Goal: Obtain resource: Download file/media

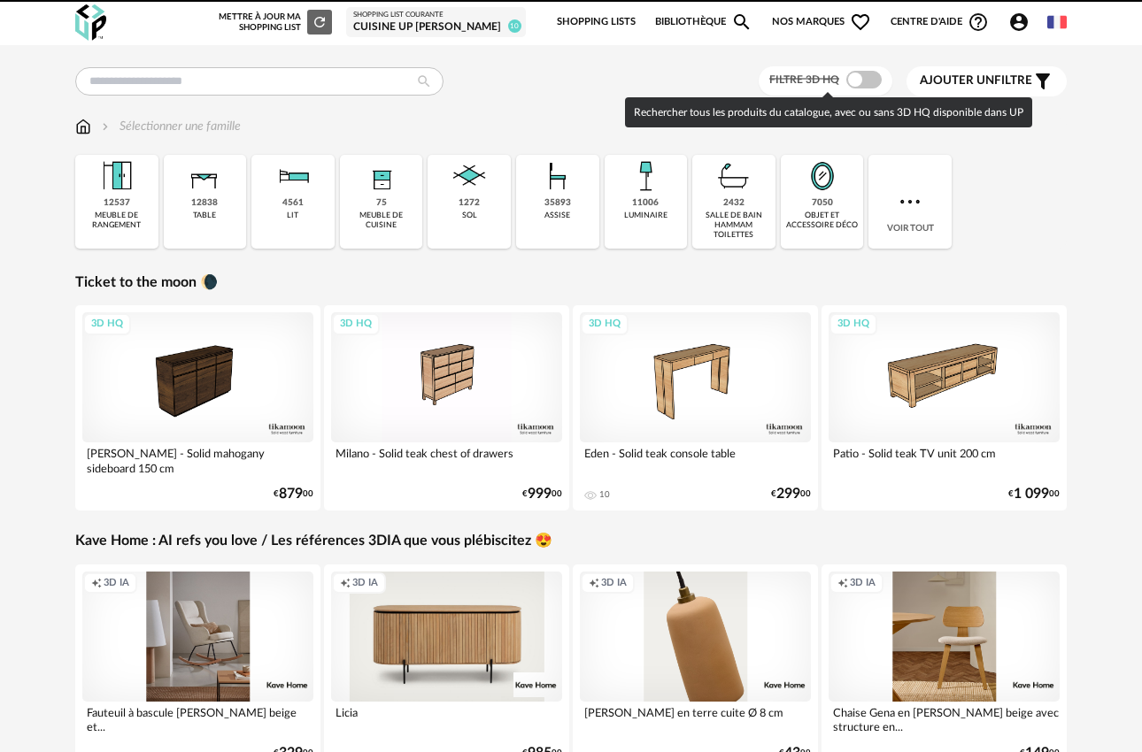
click at [852, 82] on span at bounding box center [863, 80] width 35 height 18
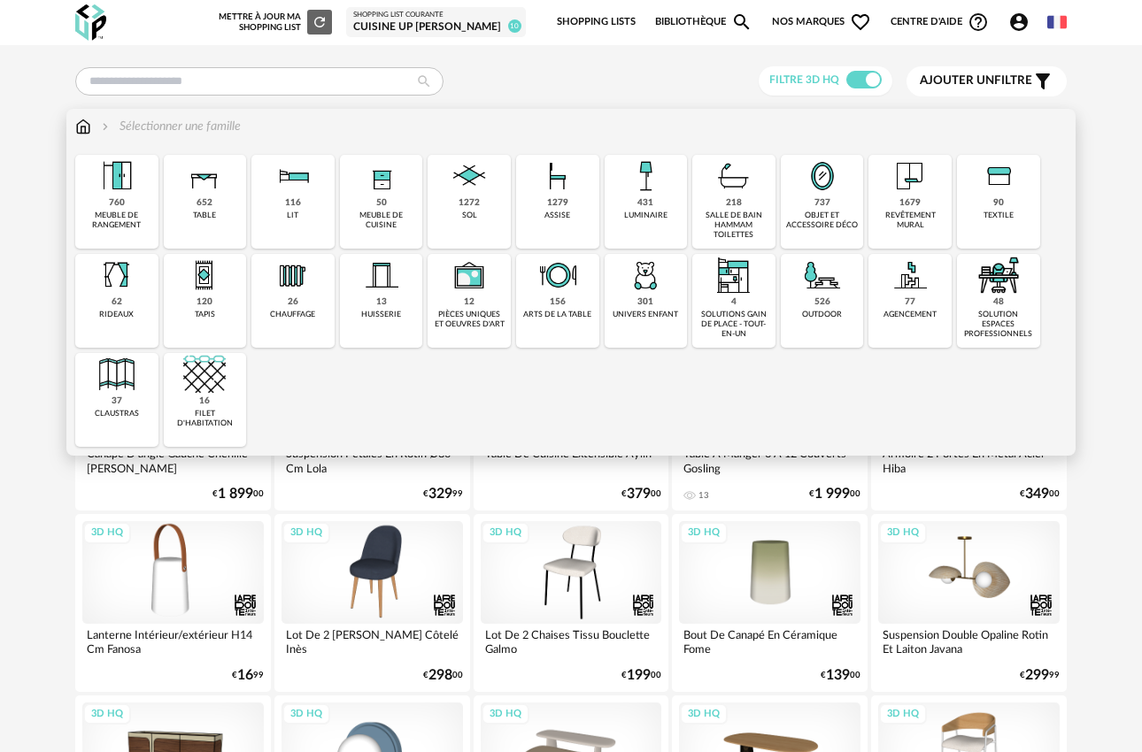
click at [581, 204] on div "1279 assise" at bounding box center [557, 202] width 83 height 94
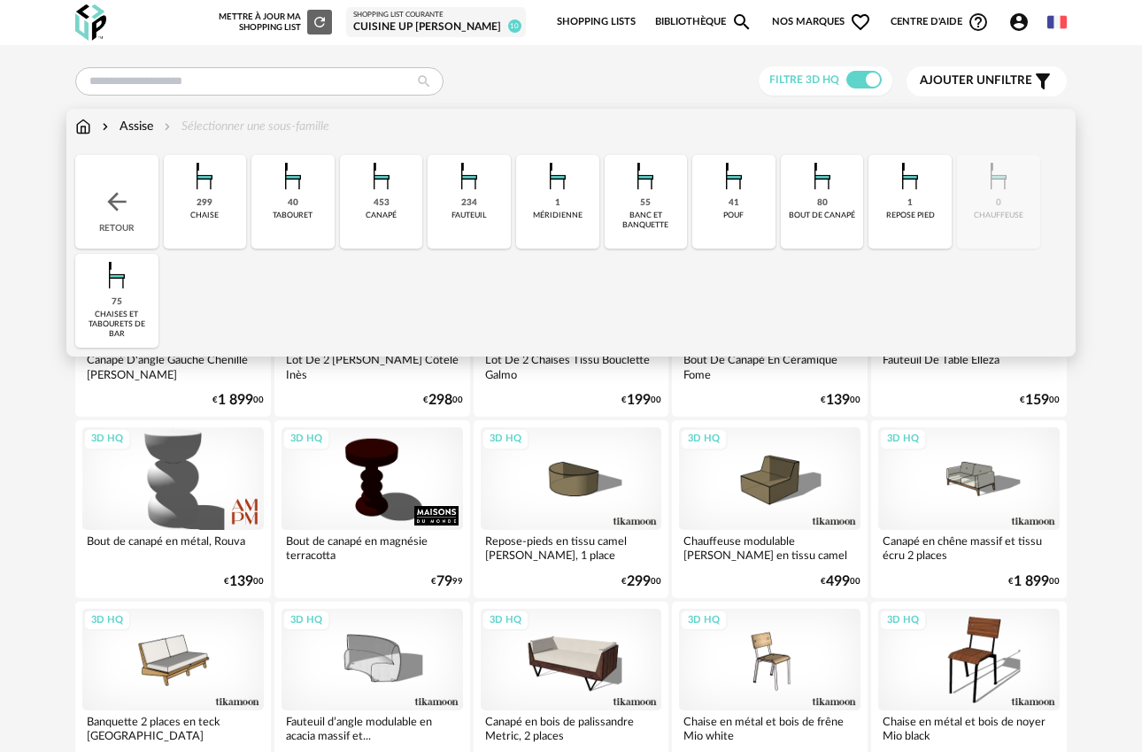
click at [309, 212] on div "tabouret" at bounding box center [293, 216] width 40 height 10
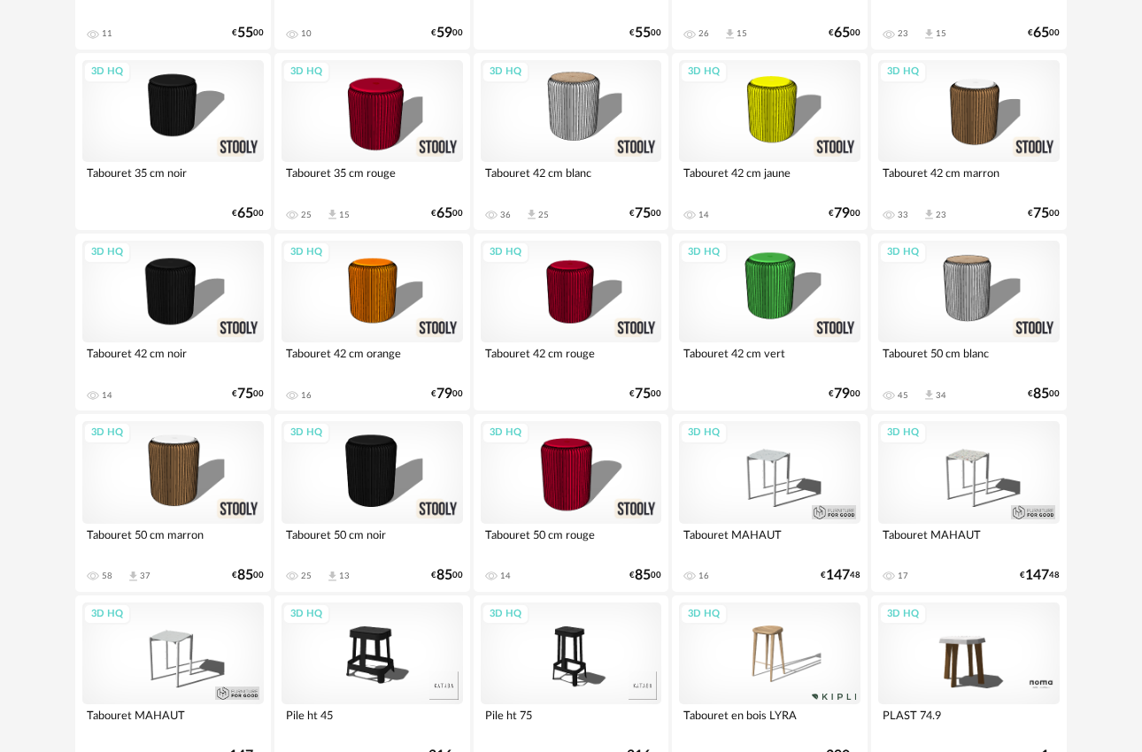
scroll to position [1002, 0]
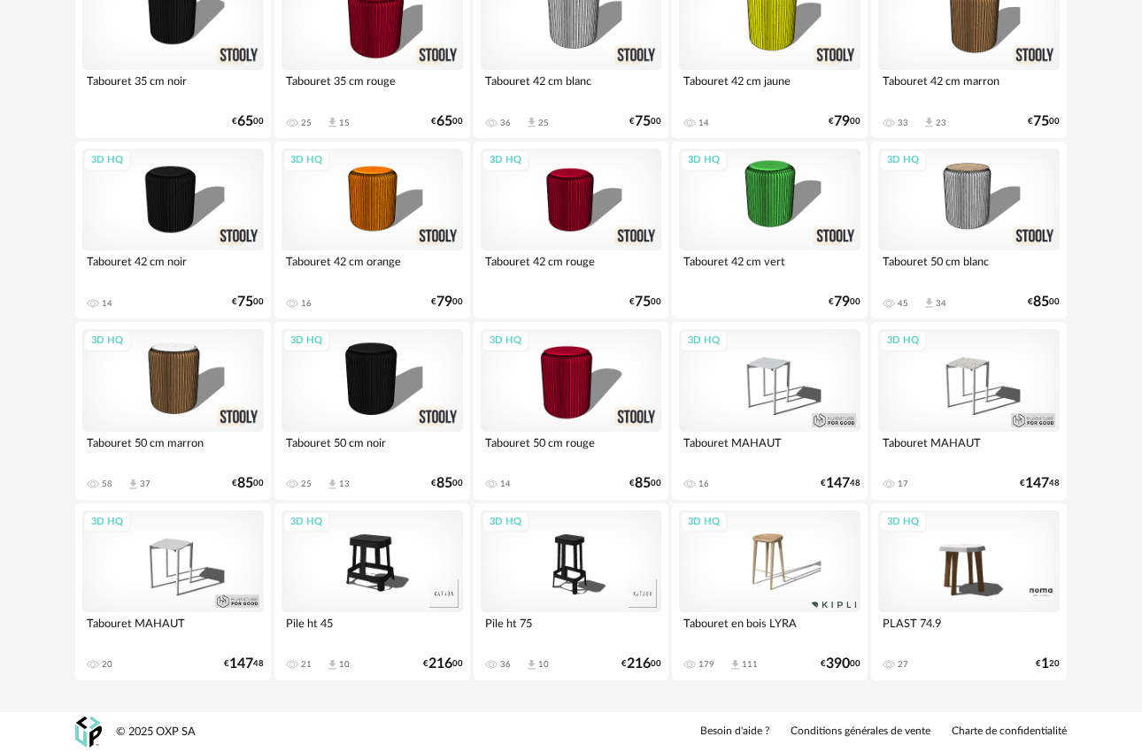
click at [208, 565] on div "3D HQ" at bounding box center [172, 562] width 181 height 102
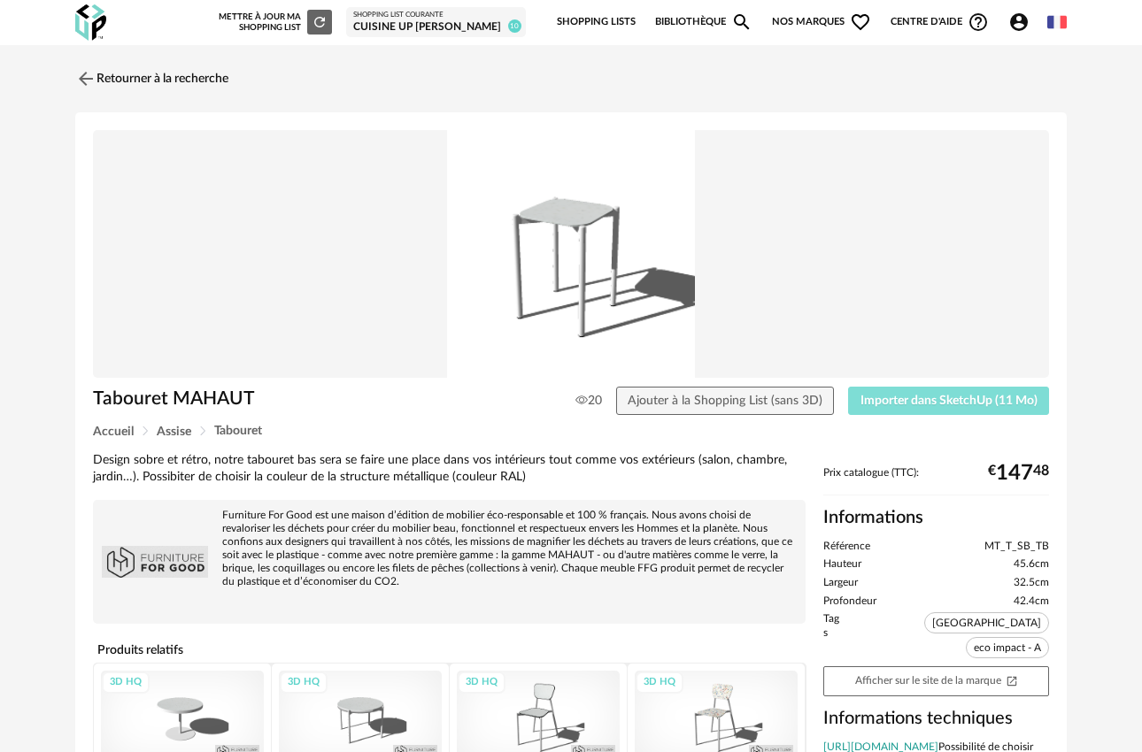
click at [943, 406] on span "Importer dans SketchUp (11 Mo)" at bounding box center [948, 401] width 177 height 12
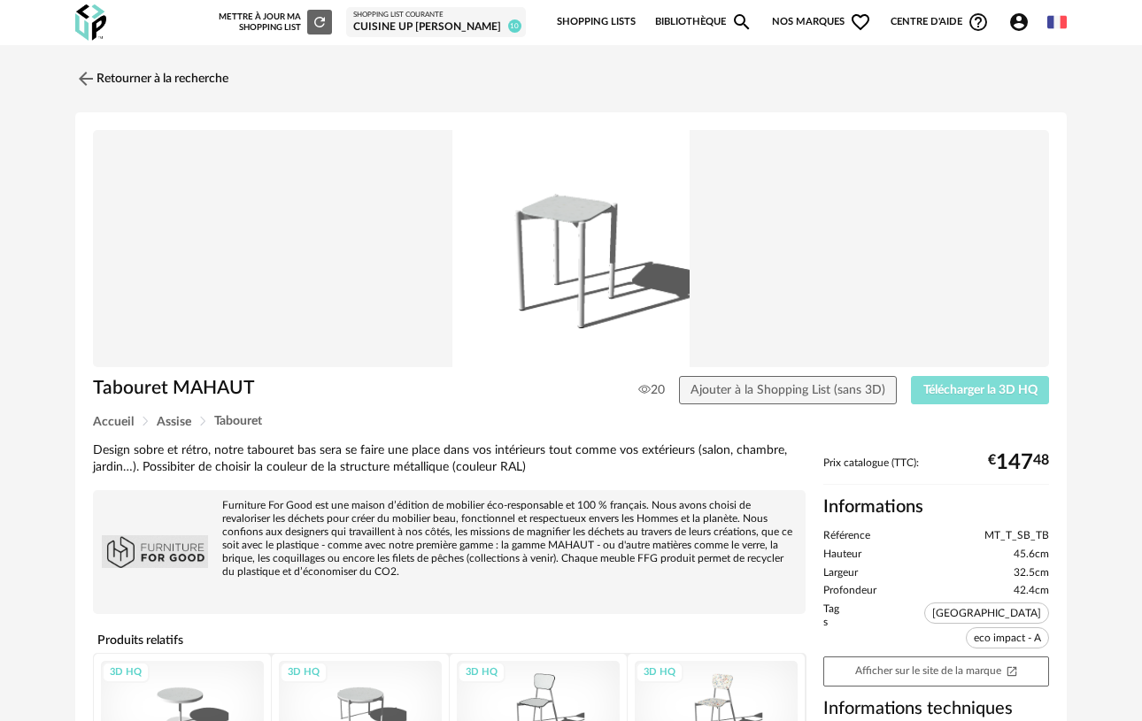
click at [967, 388] on span "Télécharger la 3D HQ" at bounding box center [980, 390] width 114 height 12
click at [82, 77] on img at bounding box center [85, 78] width 26 height 26
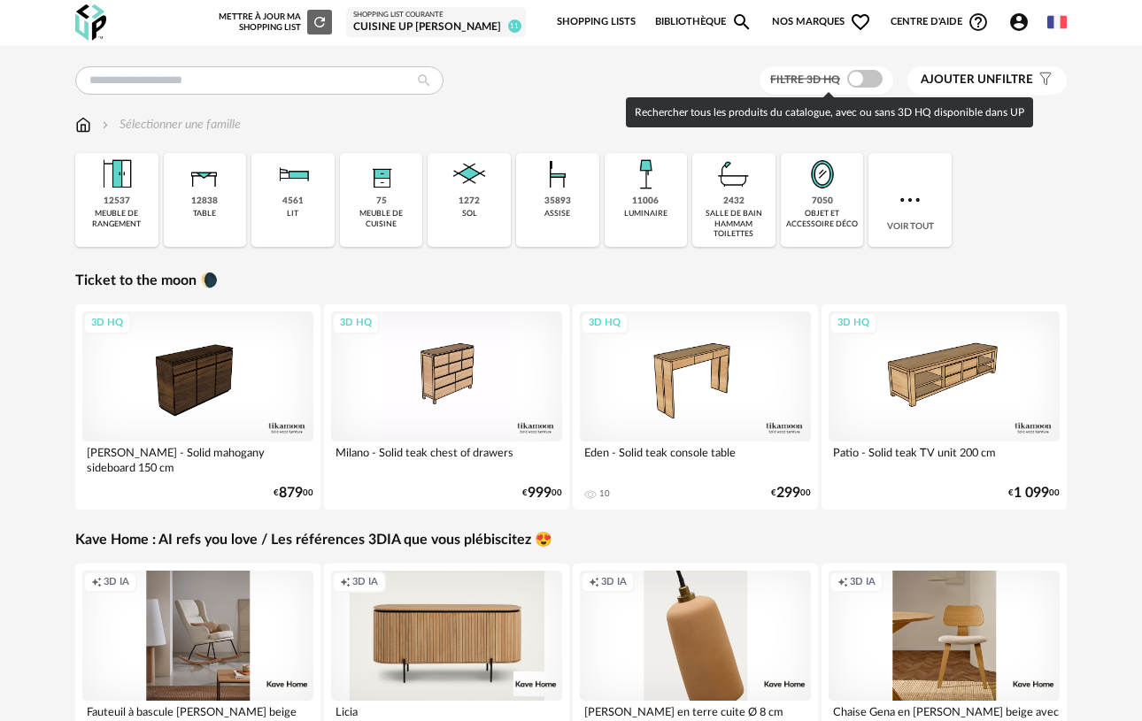
click at [859, 88] on span at bounding box center [864, 79] width 35 height 18
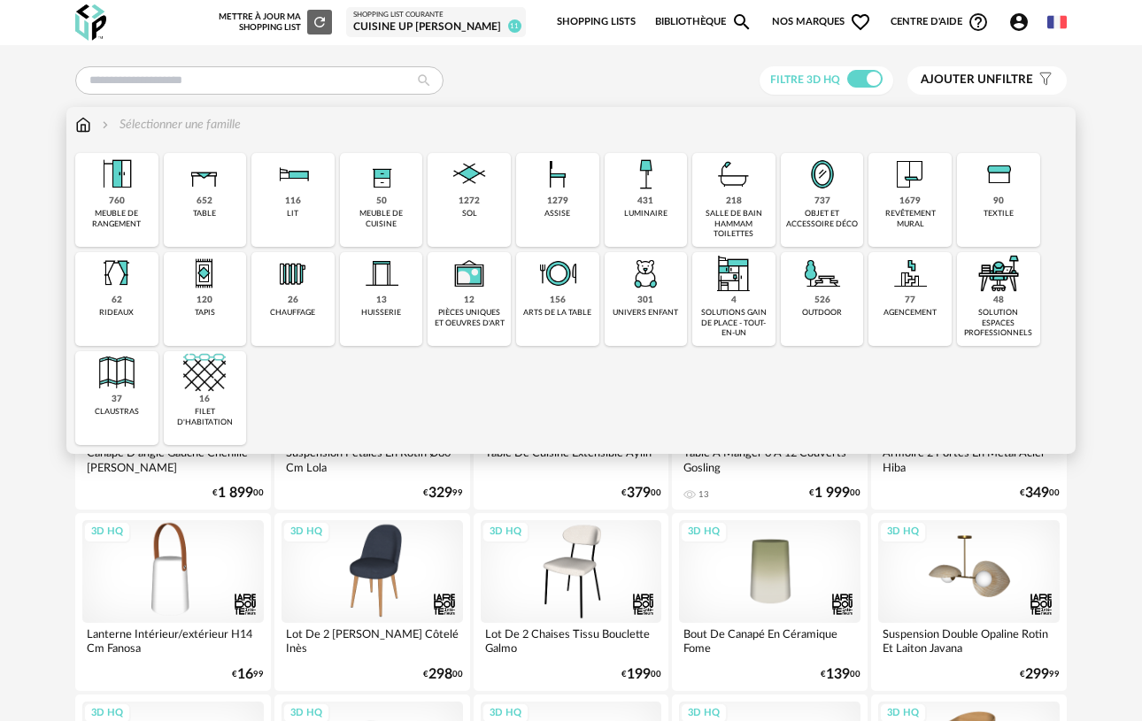
click at [630, 197] on div "431 luminaire" at bounding box center [646, 200] width 83 height 94
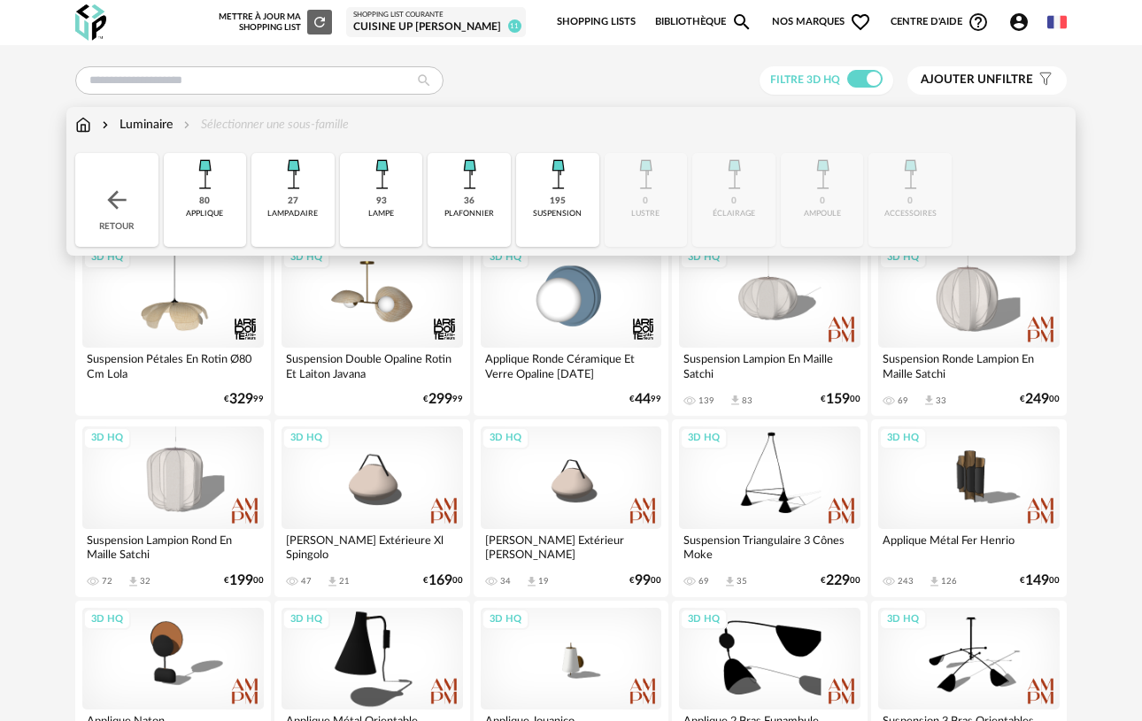
click at [460, 210] on div "36 plafonnier" at bounding box center [469, 200] width 83 height 94
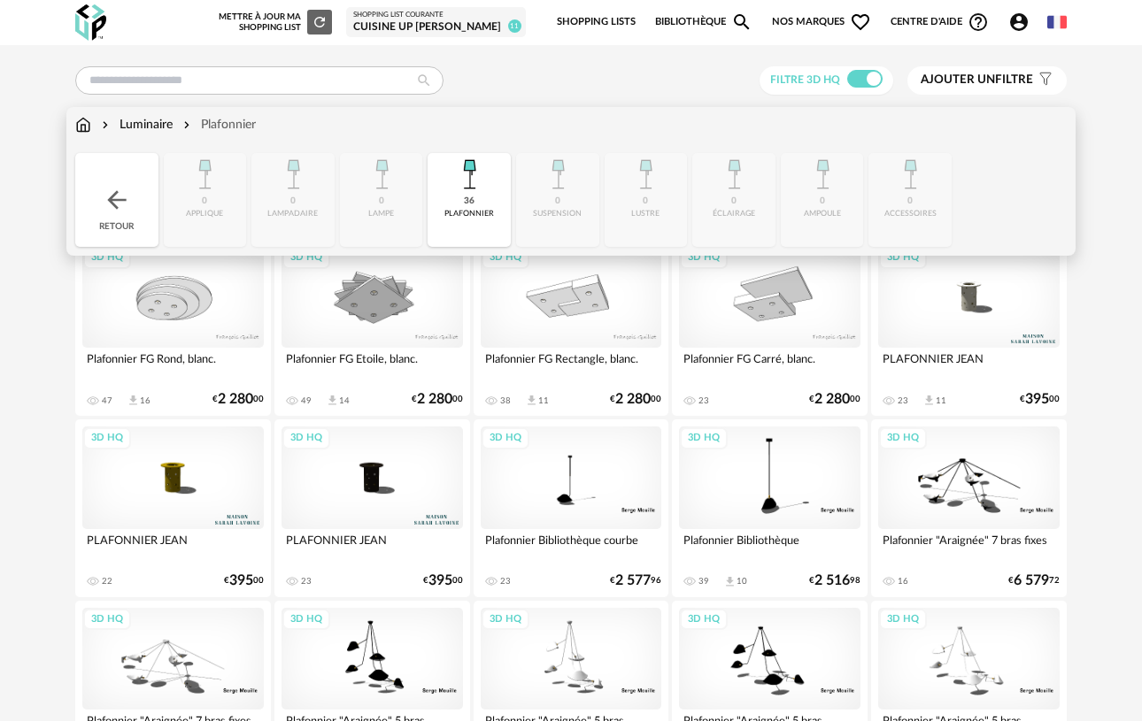
click at [143, 123] on div "Luminaire" at bounding box center [135, 125] width 74 height 18
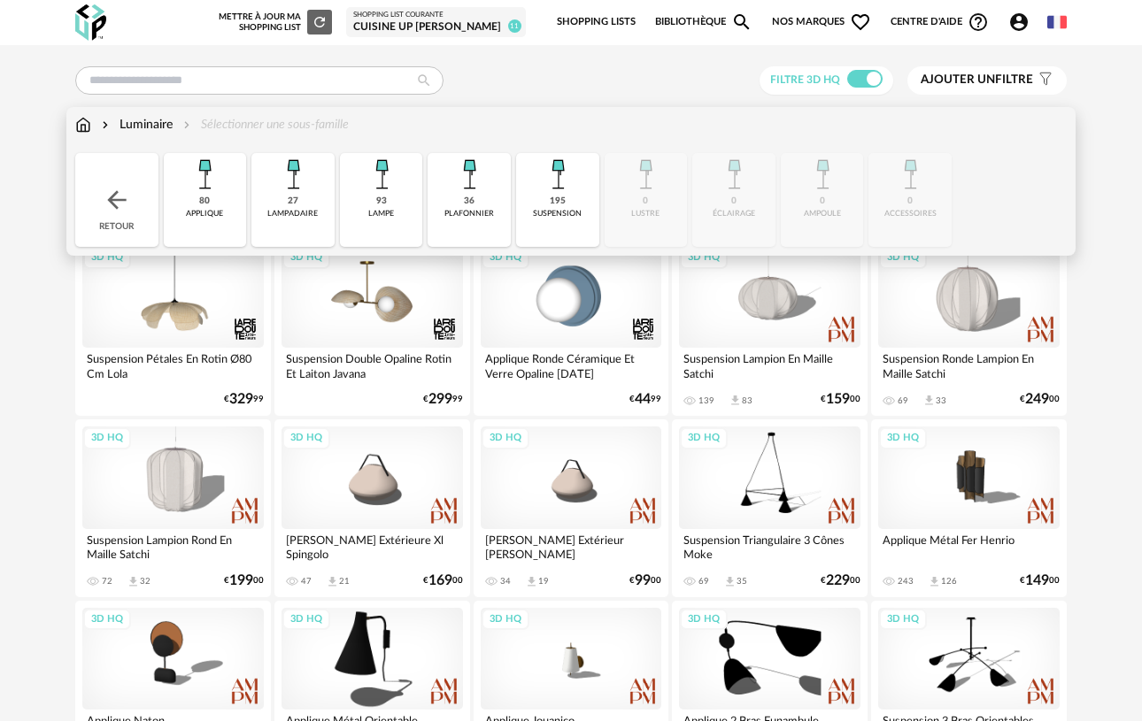
click at [573, 216] on div "suspension" at bounding box center [557, 214] width 49 height 10
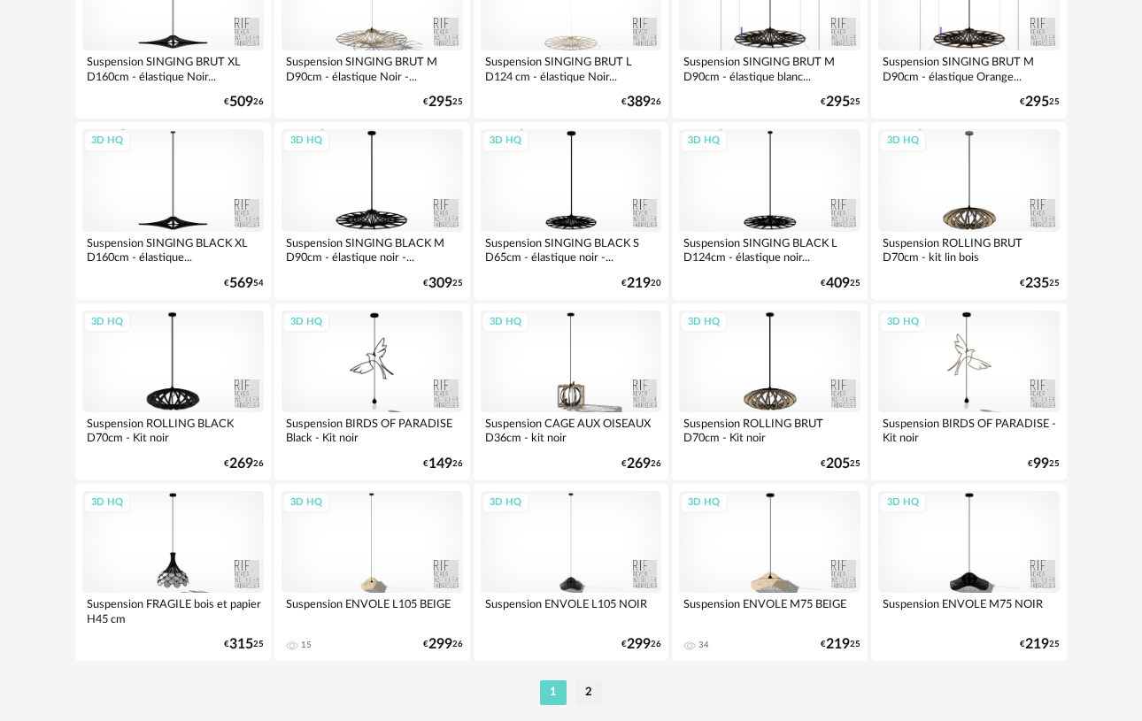
scroll to position [3244, 0]
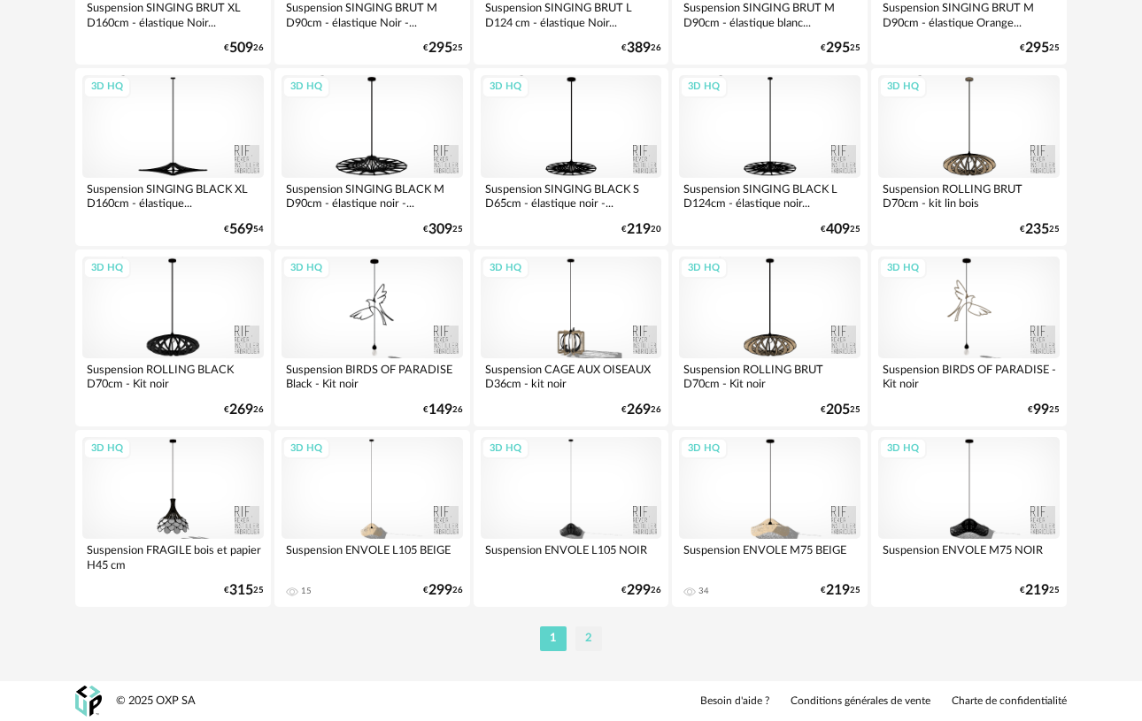
click at [589, 632] on li "2" at bounding box center [588, 639] width 27 height 25
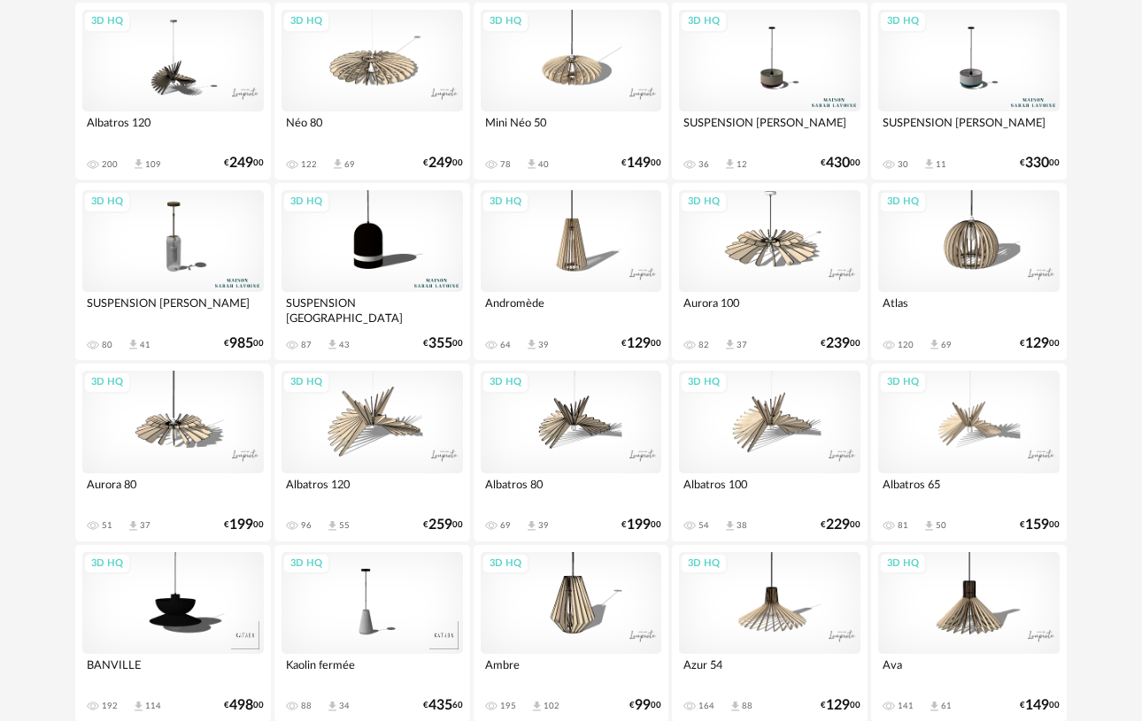
scroll to position [3063, 0]
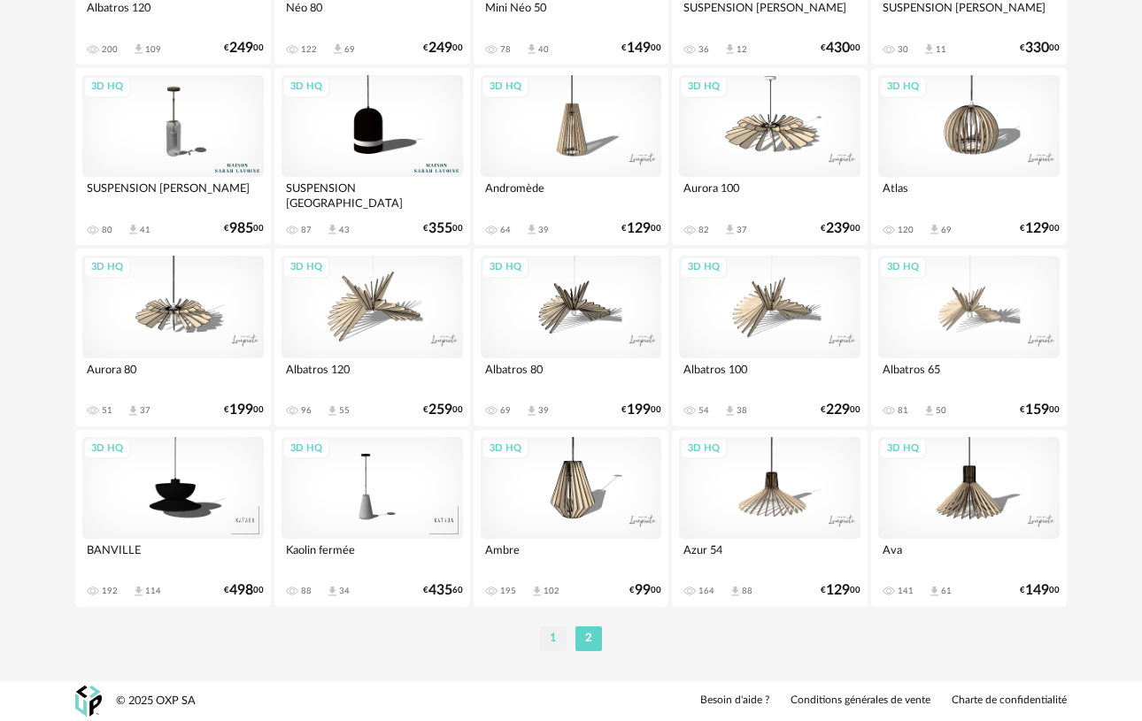
click at [551, 640] on li "1" at bounding box center [553, 639] width 27 height 25
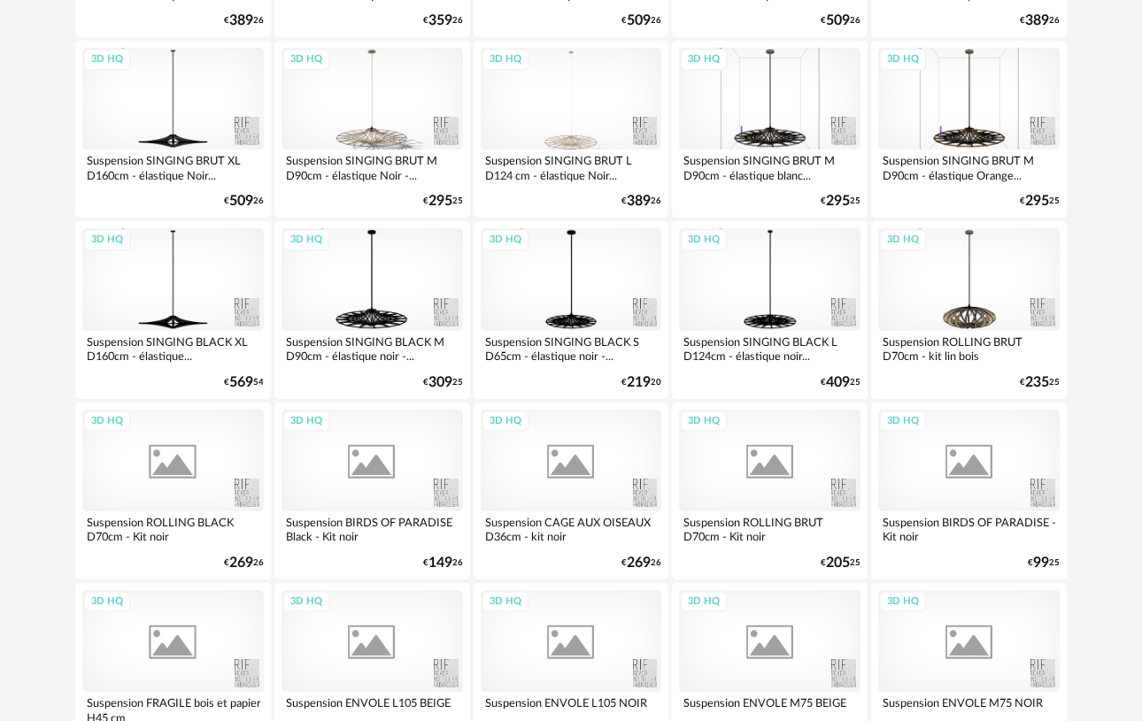
scroll to position [3244, 0]
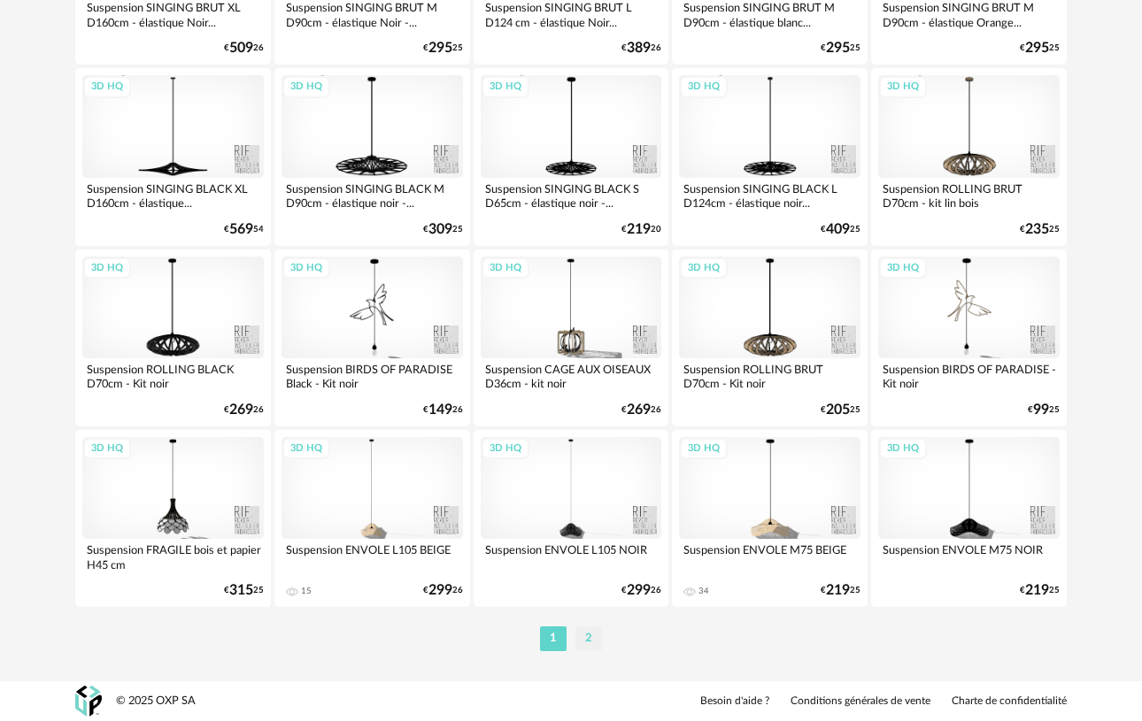
click at [591, 638] on li "2" at bounding box center [588, 639] width 27 height 25
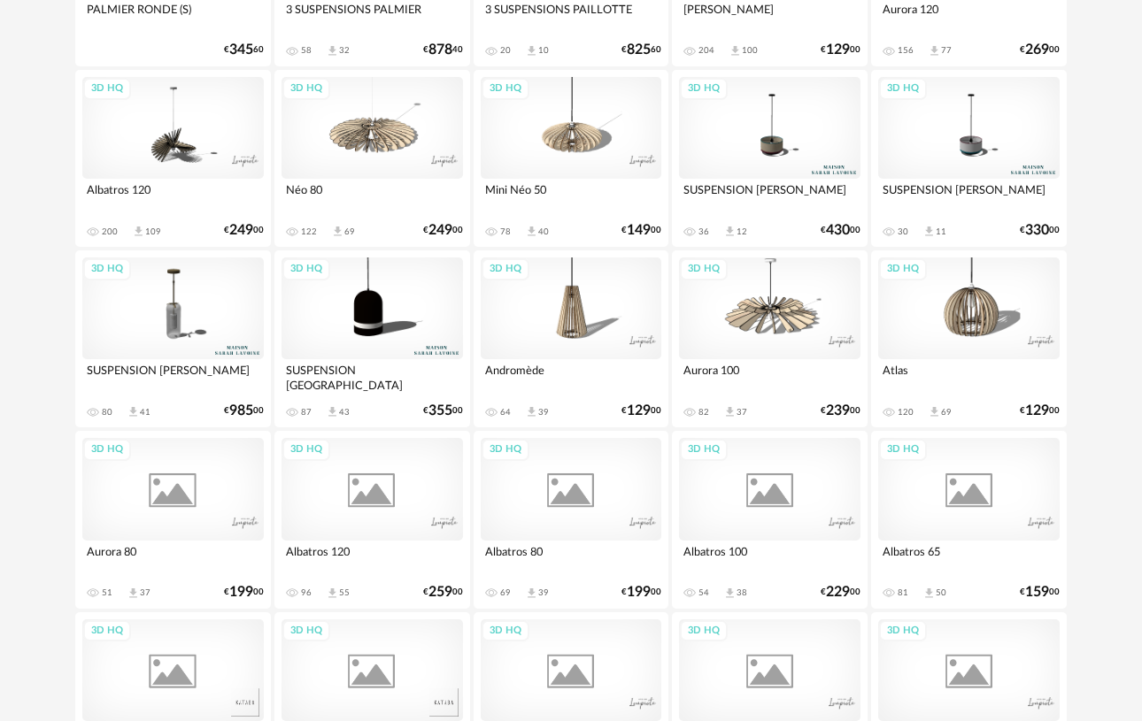
scroll to position [3063, 0]
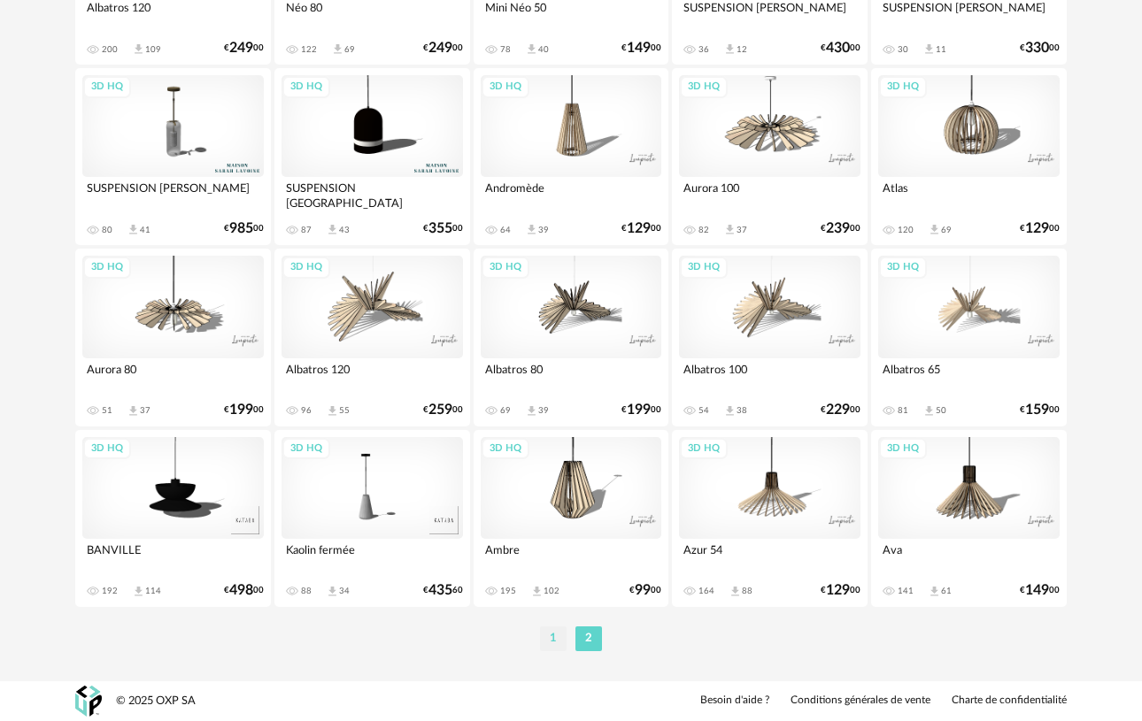
click at [551, 638] on li "1" at bounding box center [553, 639] width 27 height 25
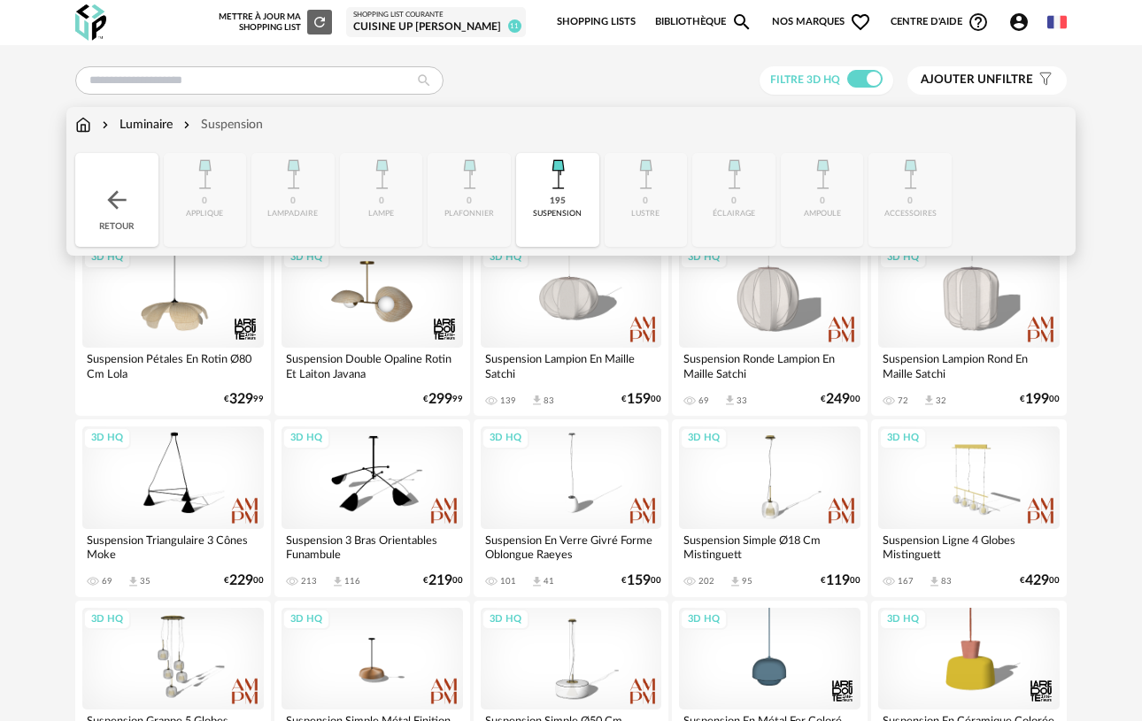
click at [161, 131] on div "Luminaire" at bounding box center [135, 125] width 74 height 18
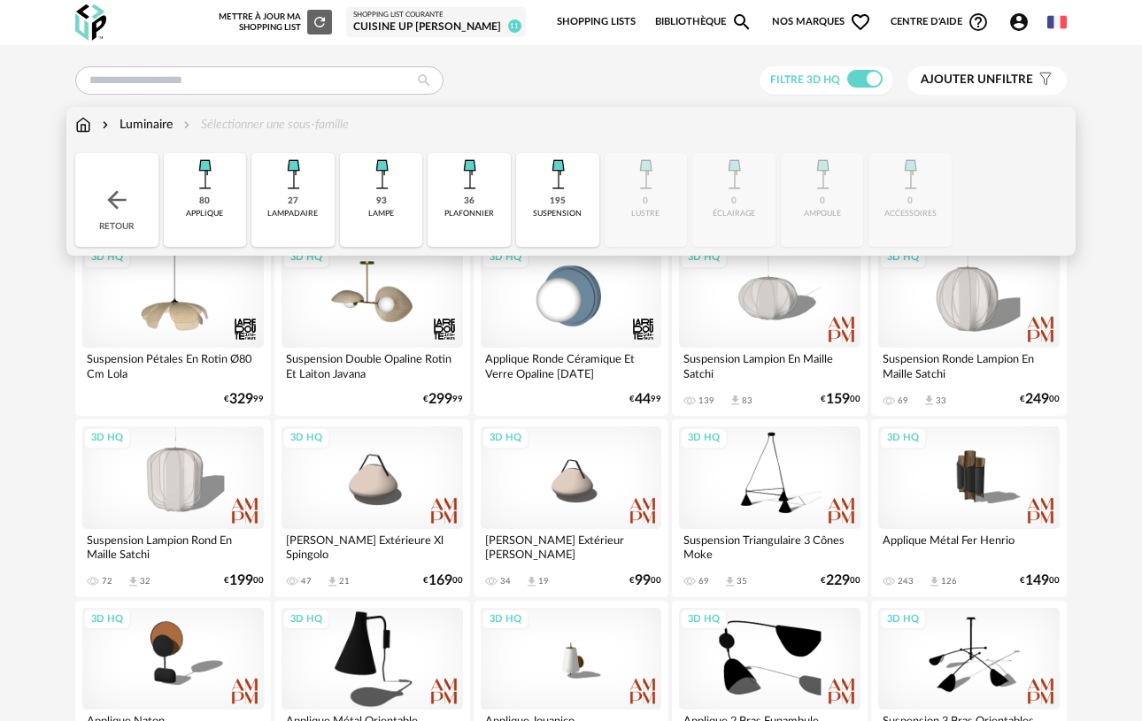
click at [209, 203] on div "80" at bounding box center [204, 202] width 11 height 12
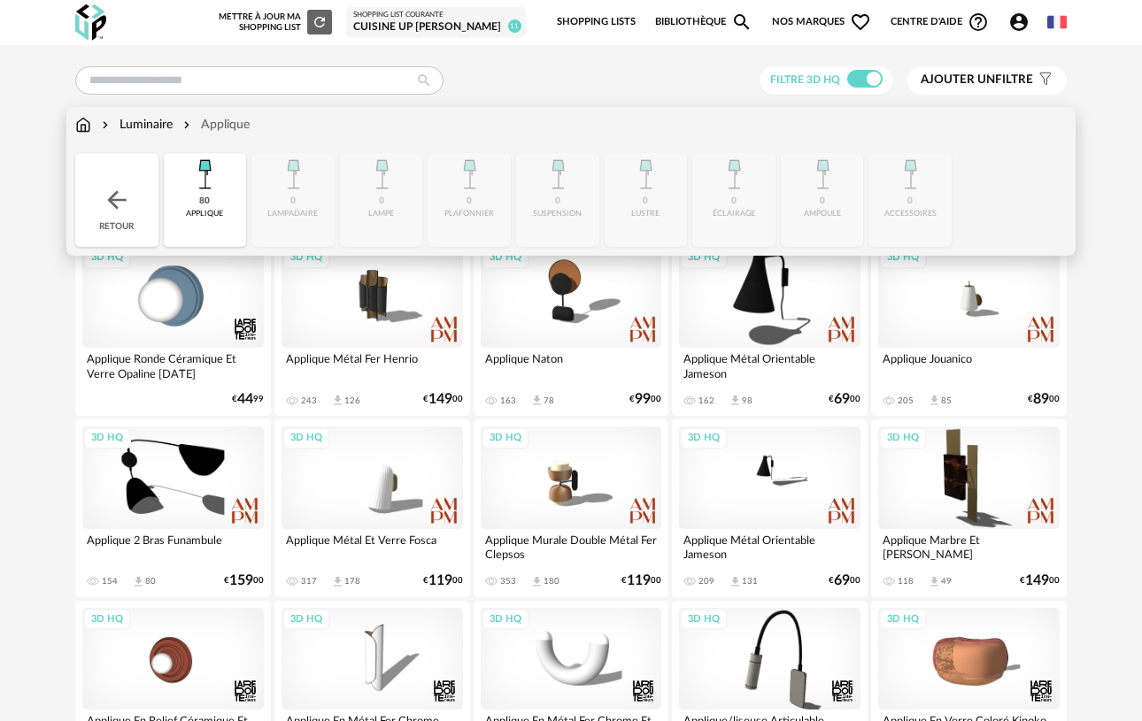
click at [101, 202] on div "Retour" at bounding box center [116, 200] width 83 height 94
